Goal: Find specific page/section: Locate a particular part of the current website

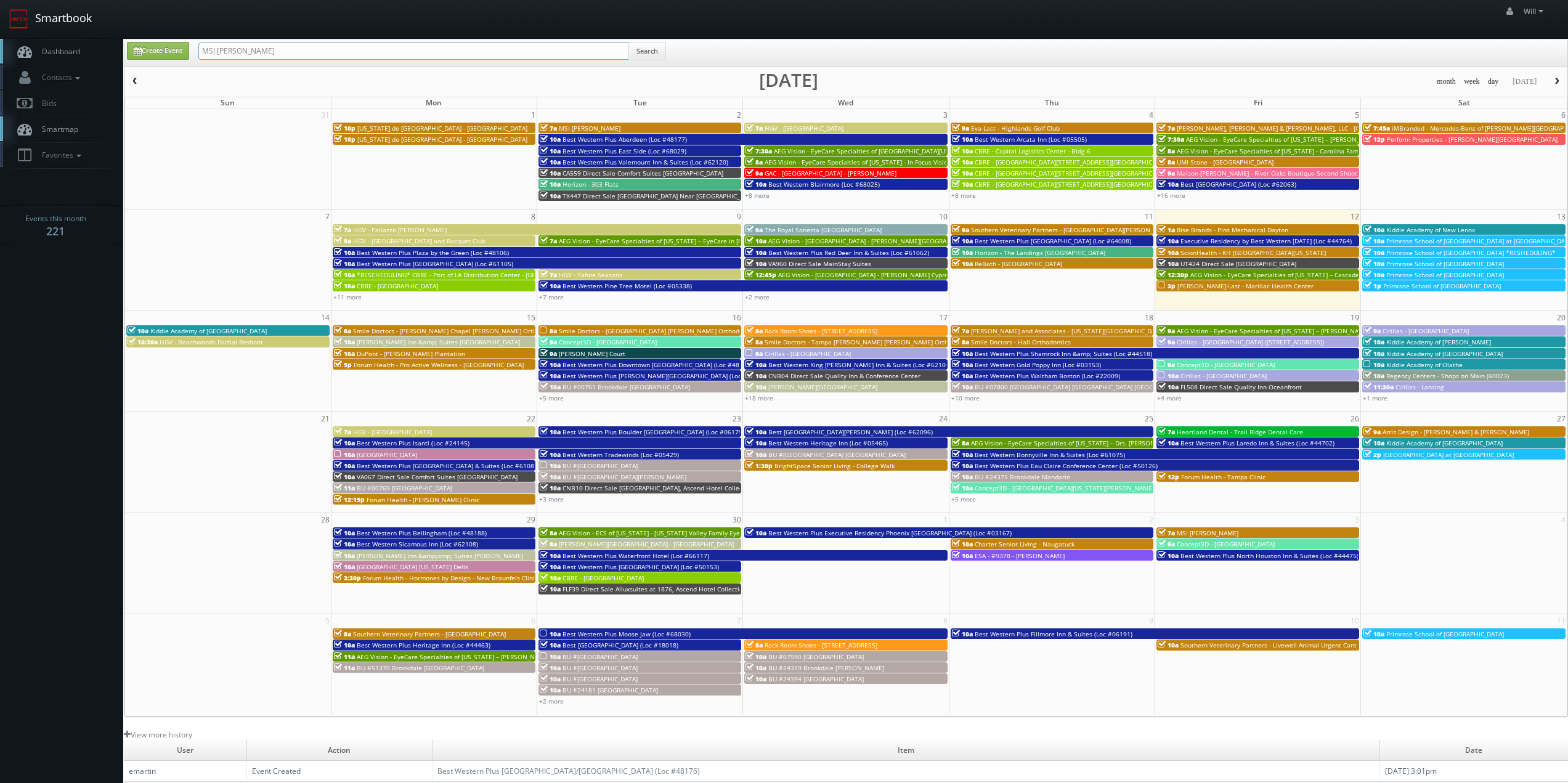
drag, startPoint x: 264, startPoint y: 34, endPoint x: 29, endPoint y: 10, distance: 236.2
click at [29, 10] on body "Smartbook Toggle Side Navigation Toggle Top Navigation Will Will Profile Logout…" at bounding box center [784, 485] width 1568 height 971
paste input "([DATE]) UMI Stone - [GEOGRAPHIC_DATA]"
drag, startPoint x: 242, startPoint y: 48, endPoint x: 120, endPoint y: 33, distance: 122.9
click at [127, 34] on body "Smartbook Toggle Side Navigation Toggle Top Navigation Will Will Profile Logout…" at bounding box center [784, 485] width 1568 height 971
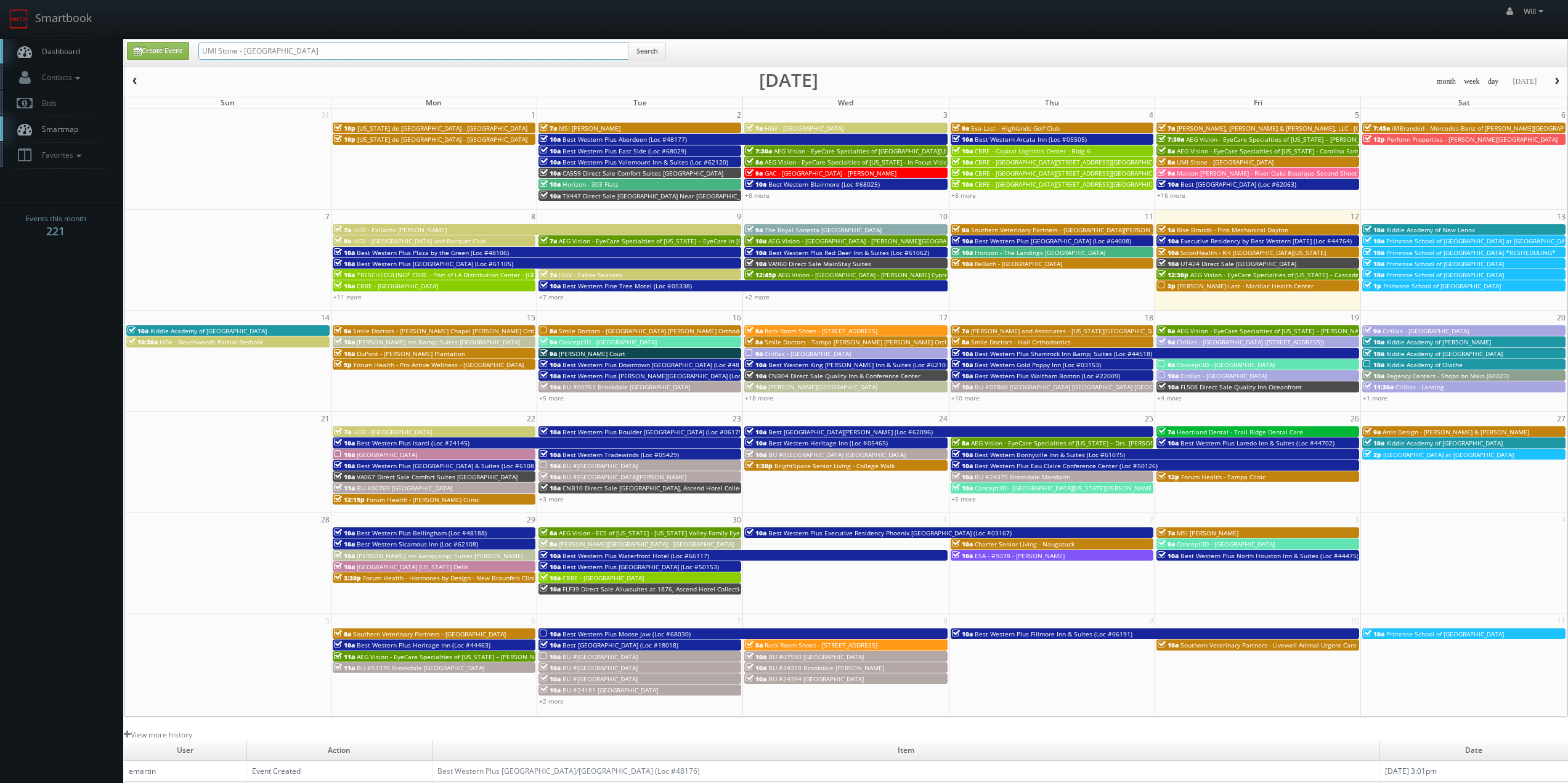
type input "UMI Stone - [GEOGRAPHIC_DATA]"
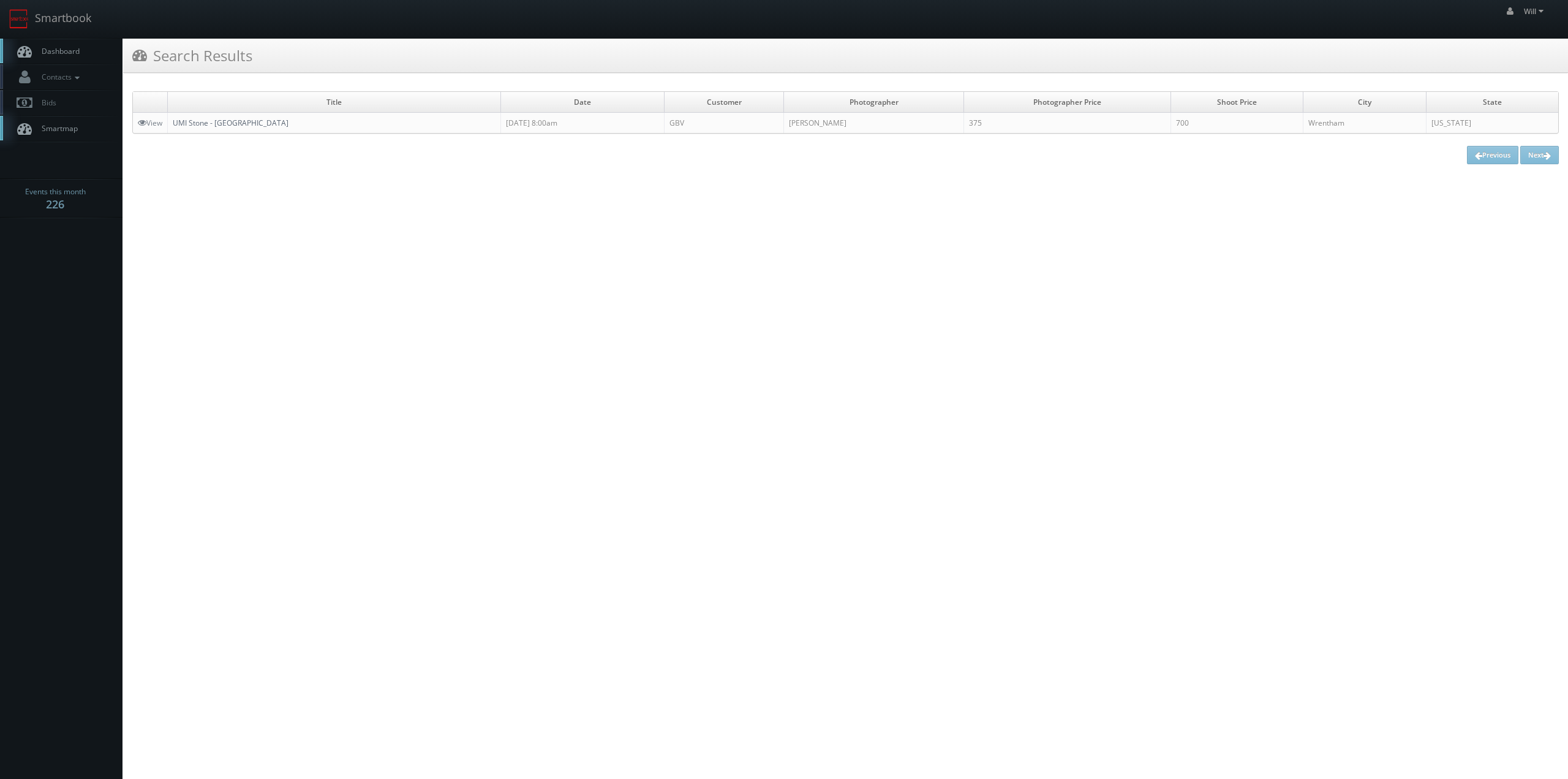
click at [231, 125] on link "UMI Stone - [GEOGRAPHIC_DATA]" at bounding box center [230, 123] width 116 height 10
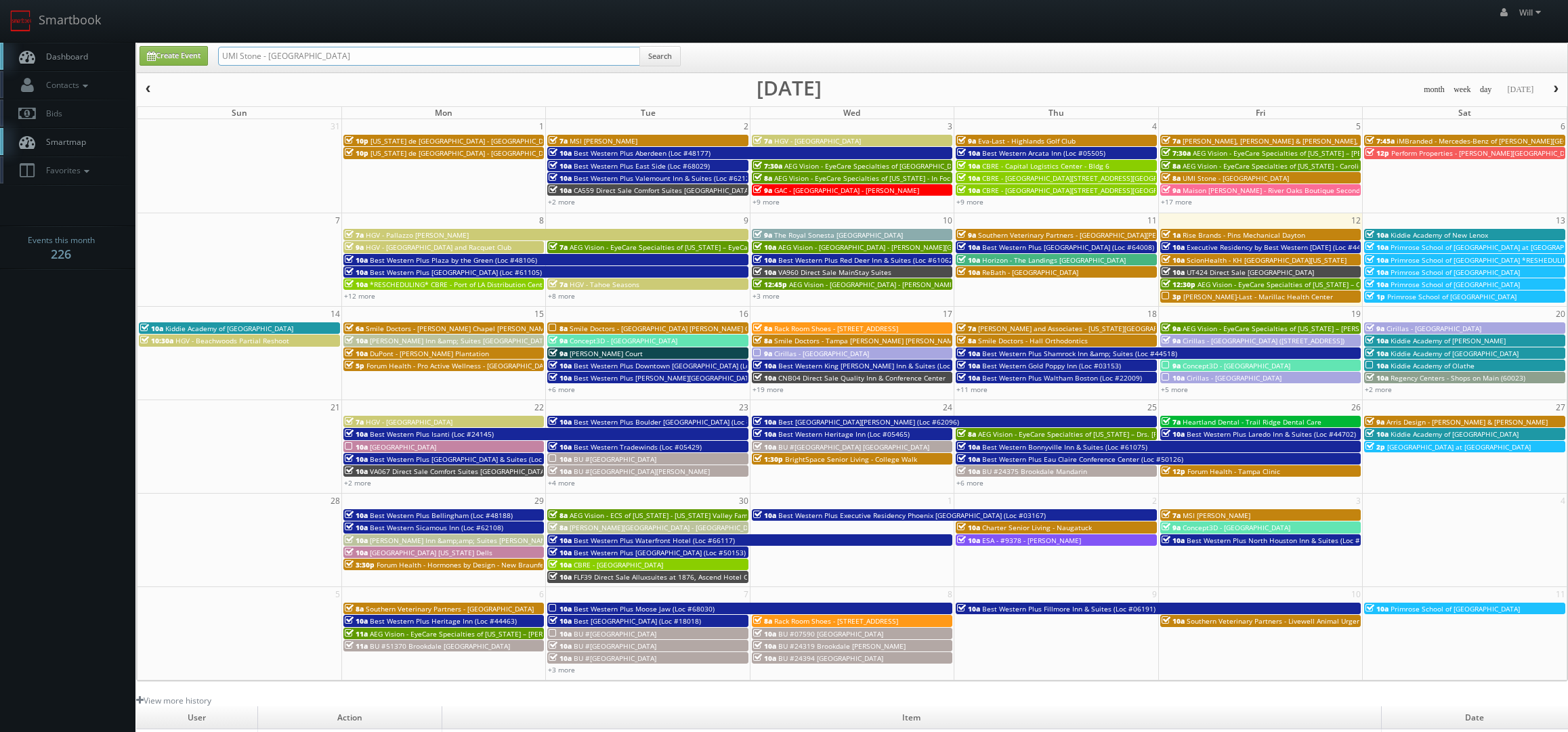
drag, startPoint x: 331, startPoint y: 54, endPoint x: 182, endPoint y: 40, distance: 149.7
click at [182, 40] on body "Smartbook Toggle Side Navigation Toggle Top Navigation Will Will Profile Logout…" at bounding box center [784, 480] width 1568 height 961
paste input "px(09-08-25) ReBath - Providence Tour Only"
drag, startPoint x: 274, startPoint y: 57, endPoint x: -44, endPoint y: 27, distance: 319.4
click at [0, 27] on html "Smartbook Toggle Side Navigation Toggle Top Navigation Will Will Profile Logout…" at bounding box center [784, 480] width 1568 height 961
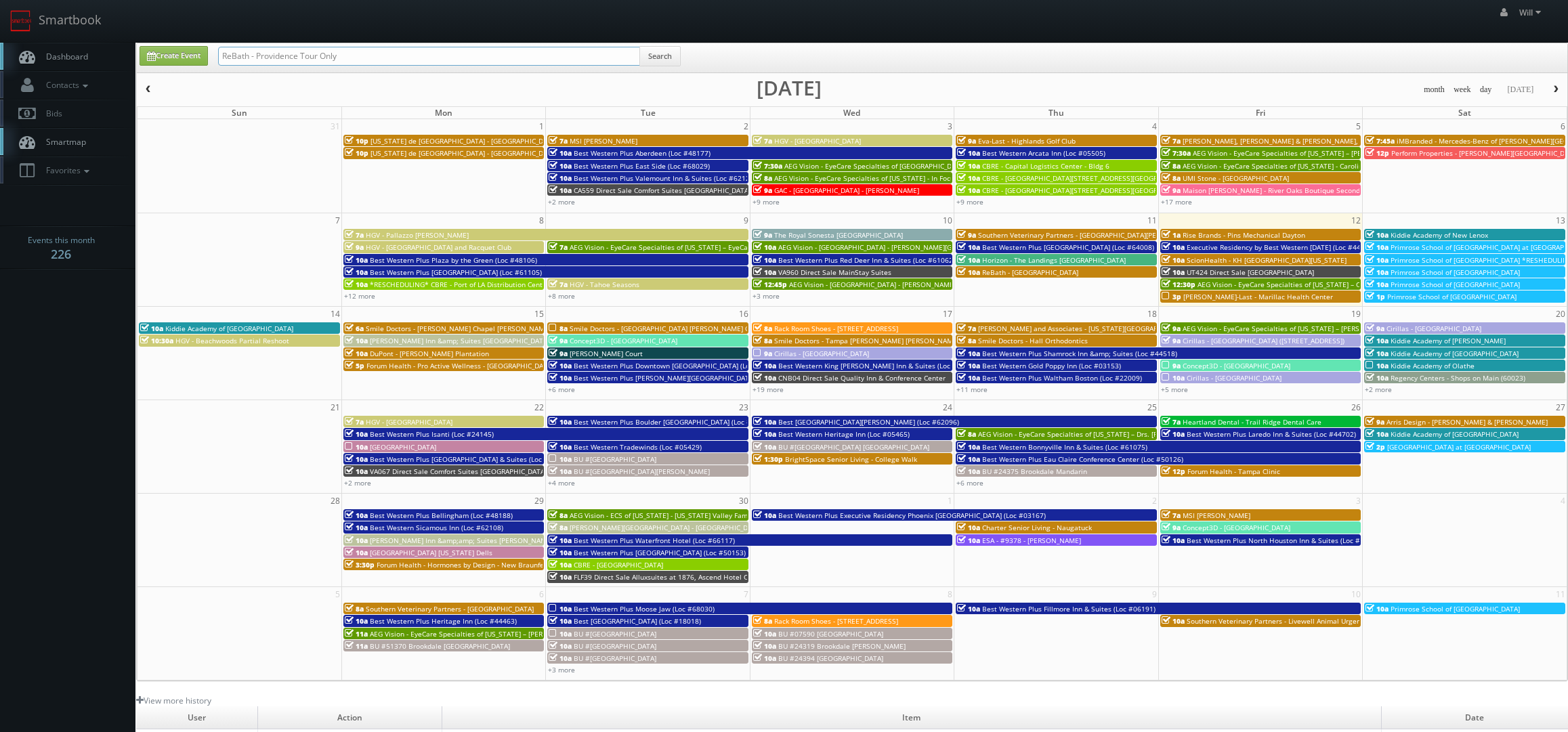
drag, startPoint x: 303, startPoint y: 54, endPoint x: 609, endPoint y: 94, distance: 308.6
click at [595, 94] on div "Create Event ReBath - Providence Tour Only Search month week day today Septembe…" at bounding box center [852, 362] width 1432 height 638
type input "ReBath - [GEOGRAPHIC_DATA]"
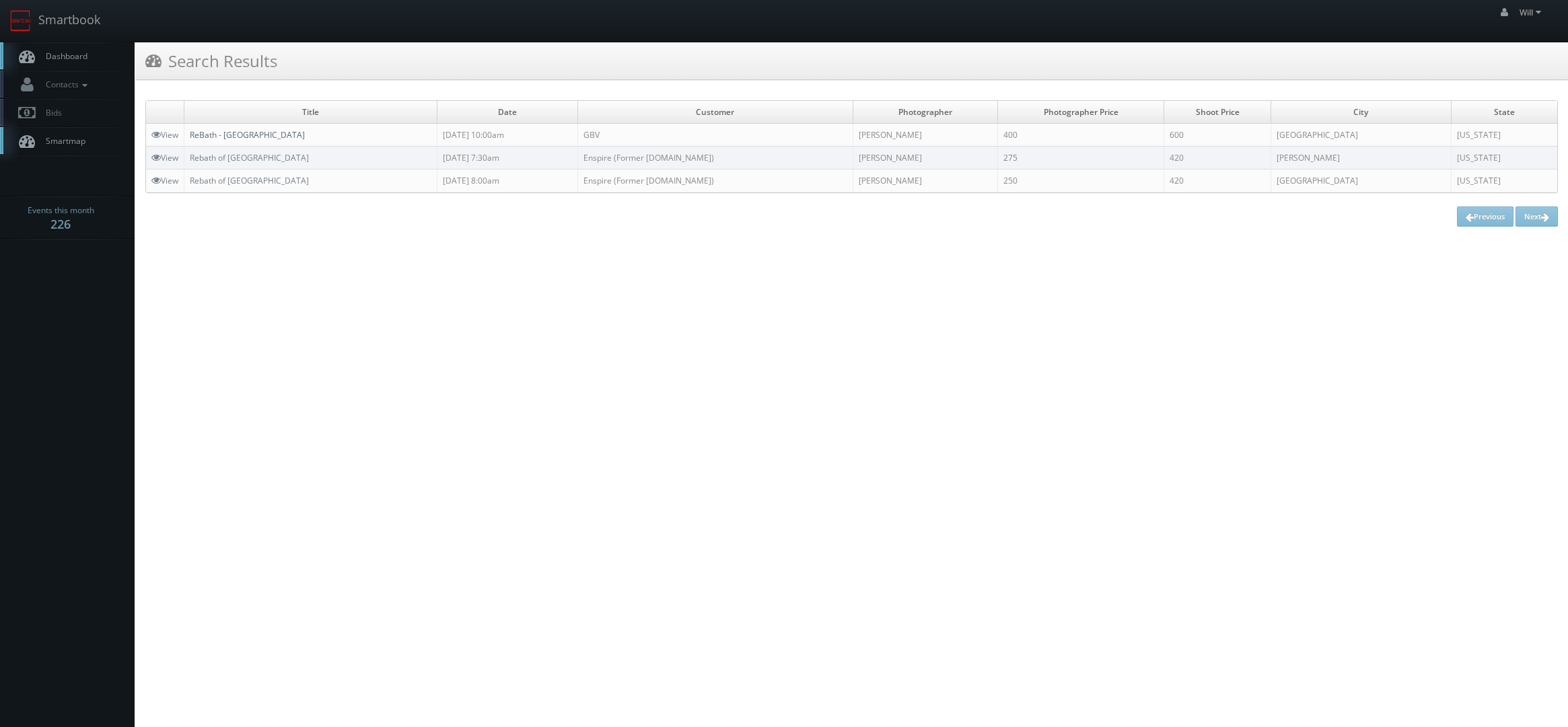
click at [239, 139] on link "ReBath - [GEOGRAPHIC_DATA]" at bounding box center [247, 135] width 115 height 11
